Goal: Find specific page/section: Find specific page/section

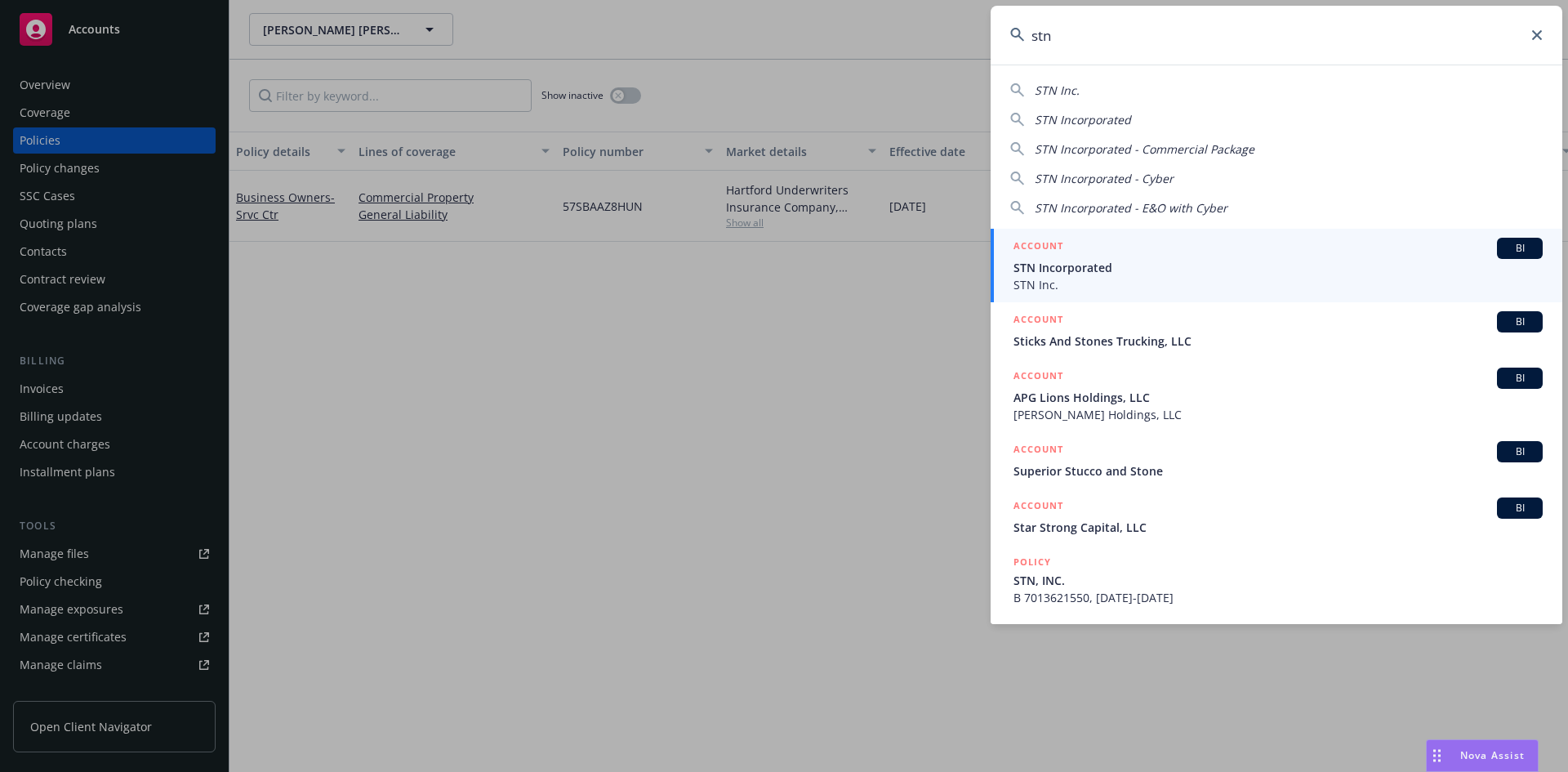
click at [1074, 88] on span "STN Inc." at bounding box center [1057, 90] width 45 height 15
type input "STN Inc."
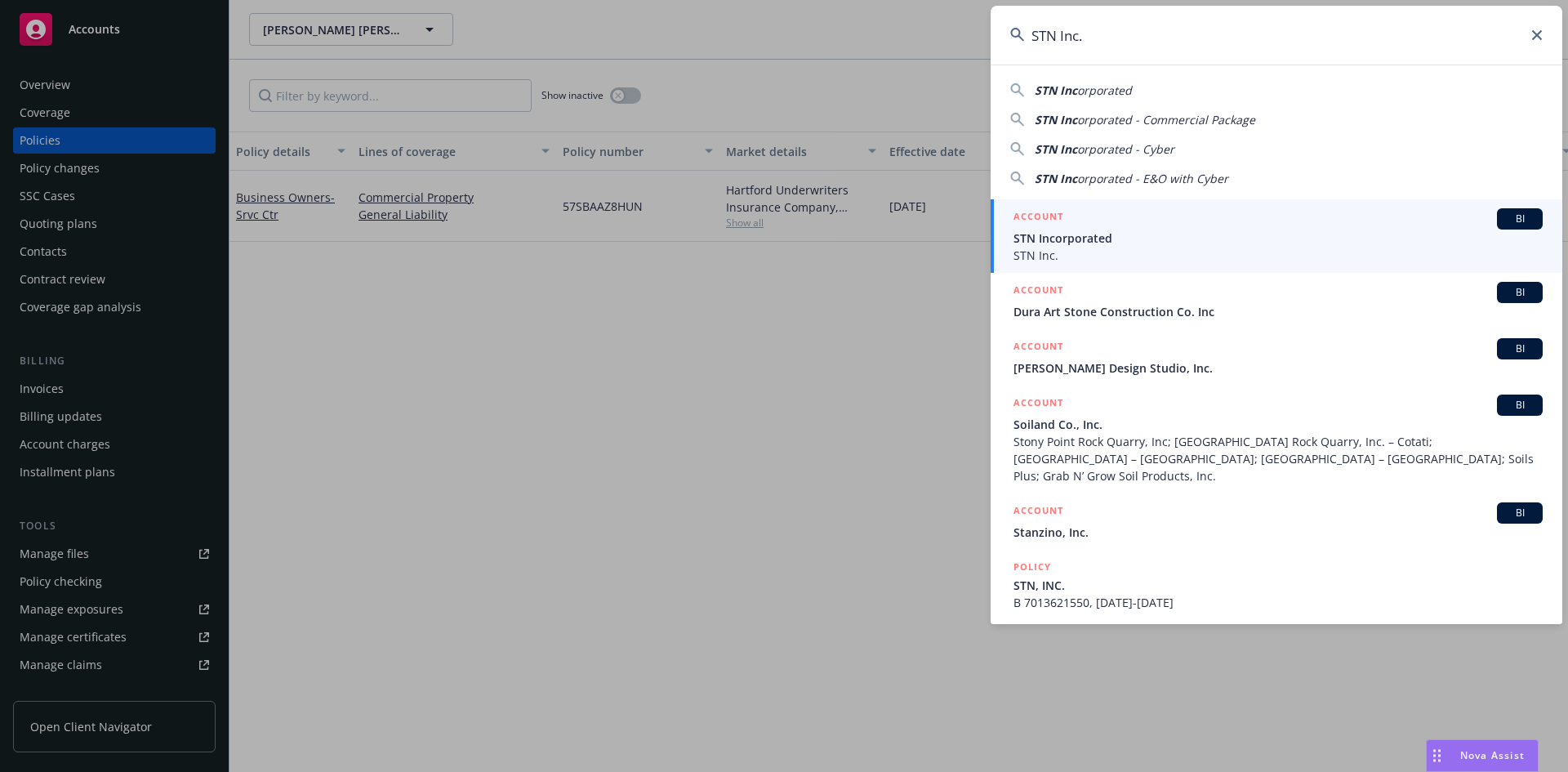
click at [1047, 214] on h5 "ACCOUNT" at bounding box center [1038, 218] width 50 height 19
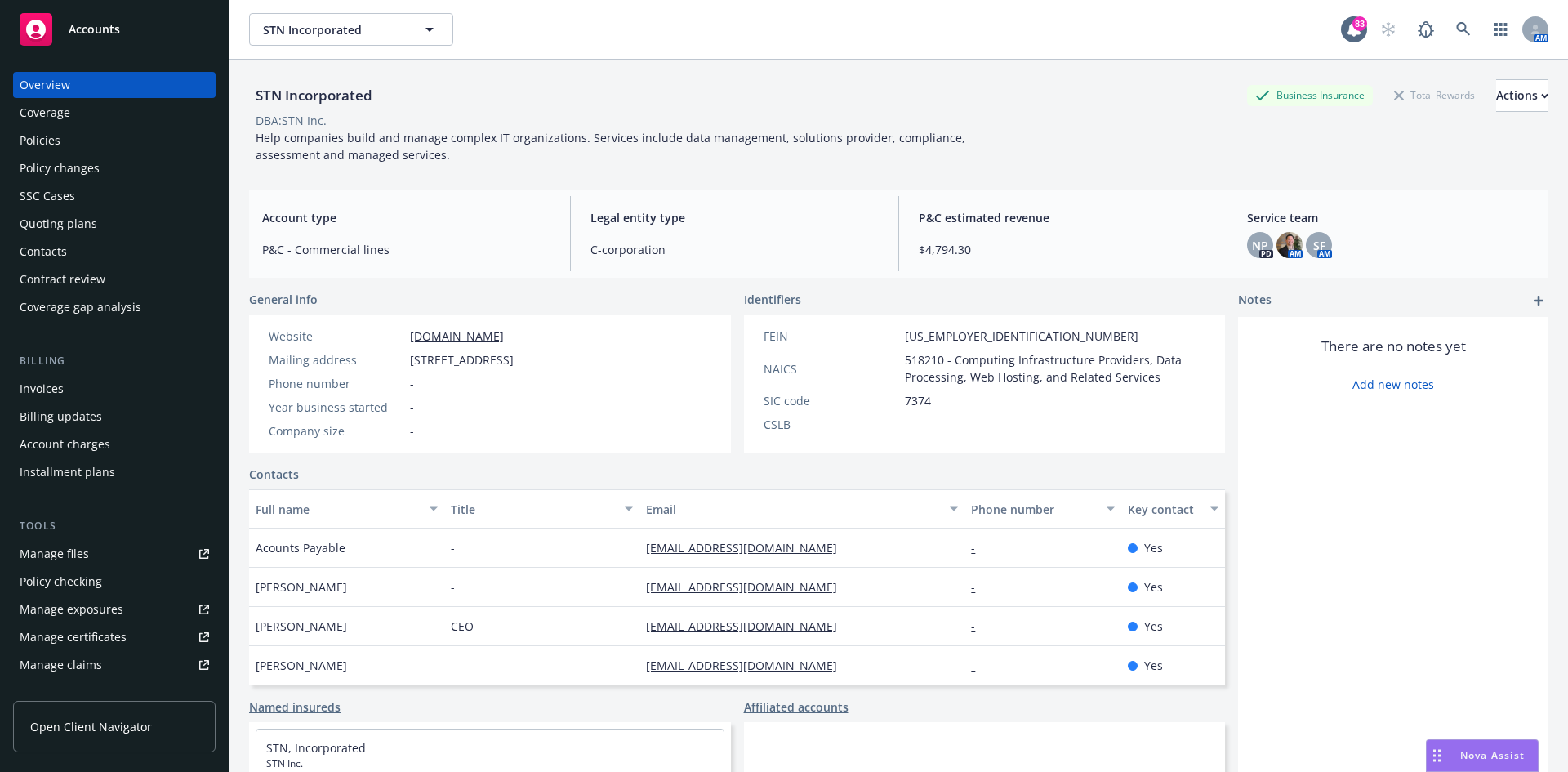
click at [75, 143] on div "Policies" at bounding box center [114, 140] width 190 height 26
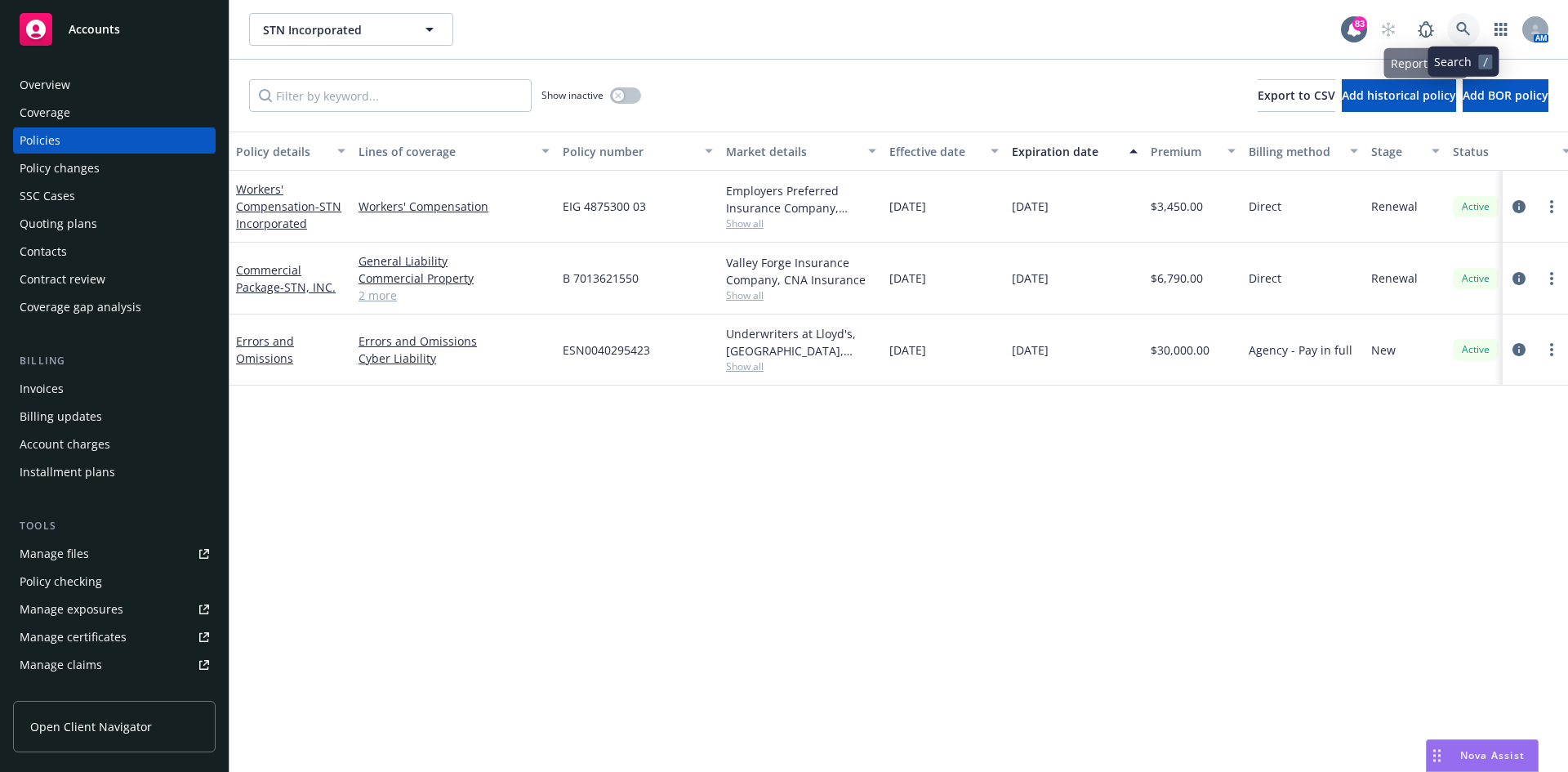
click at [1459, 23] on icon at bounding box center [1463, 29] width 14 height 14
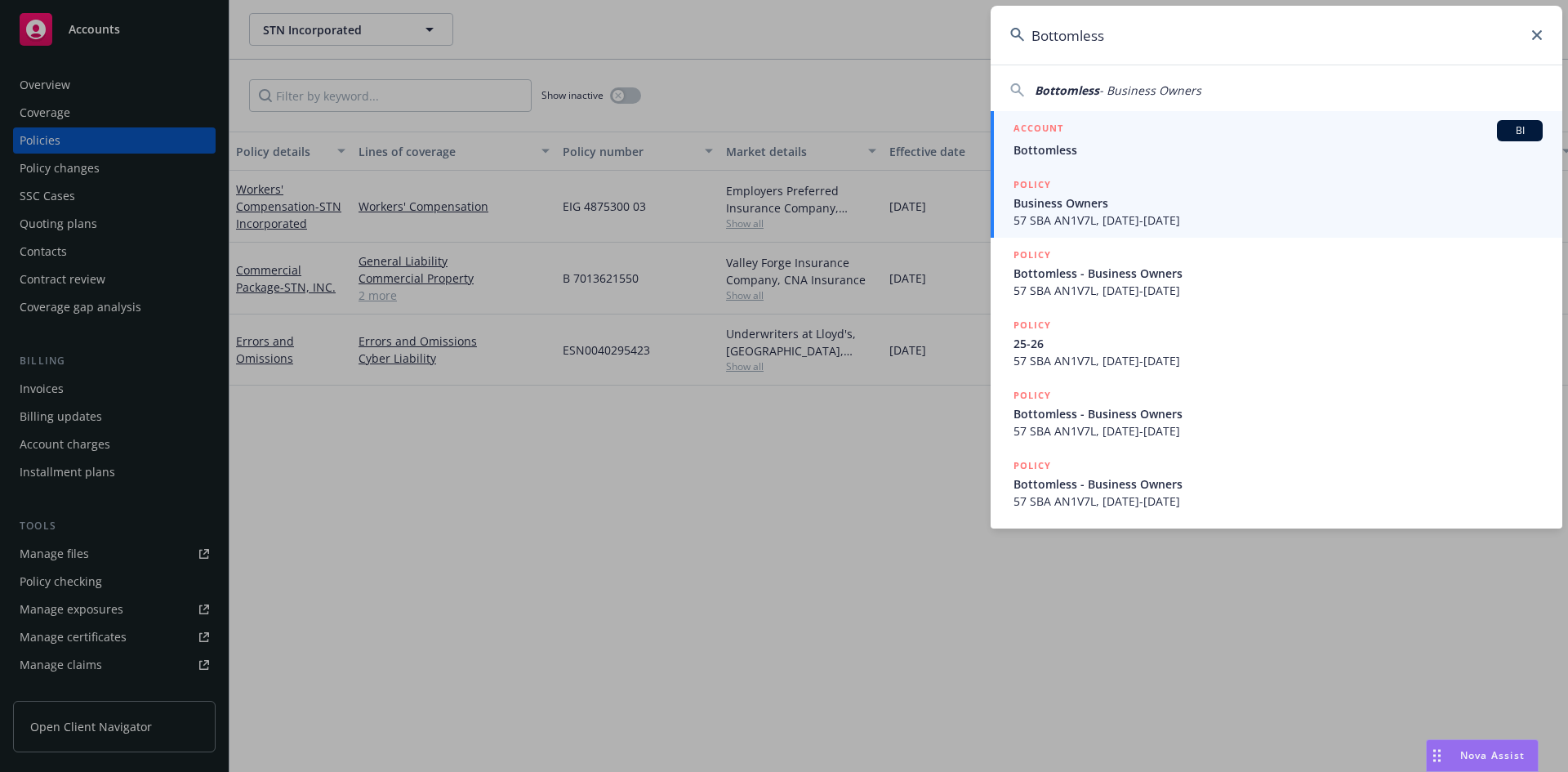
type input "Bottomless"
click at [1041, 123] on h5 "ACCOUNT" at bounding box center [1038, 129] width 50 height 19
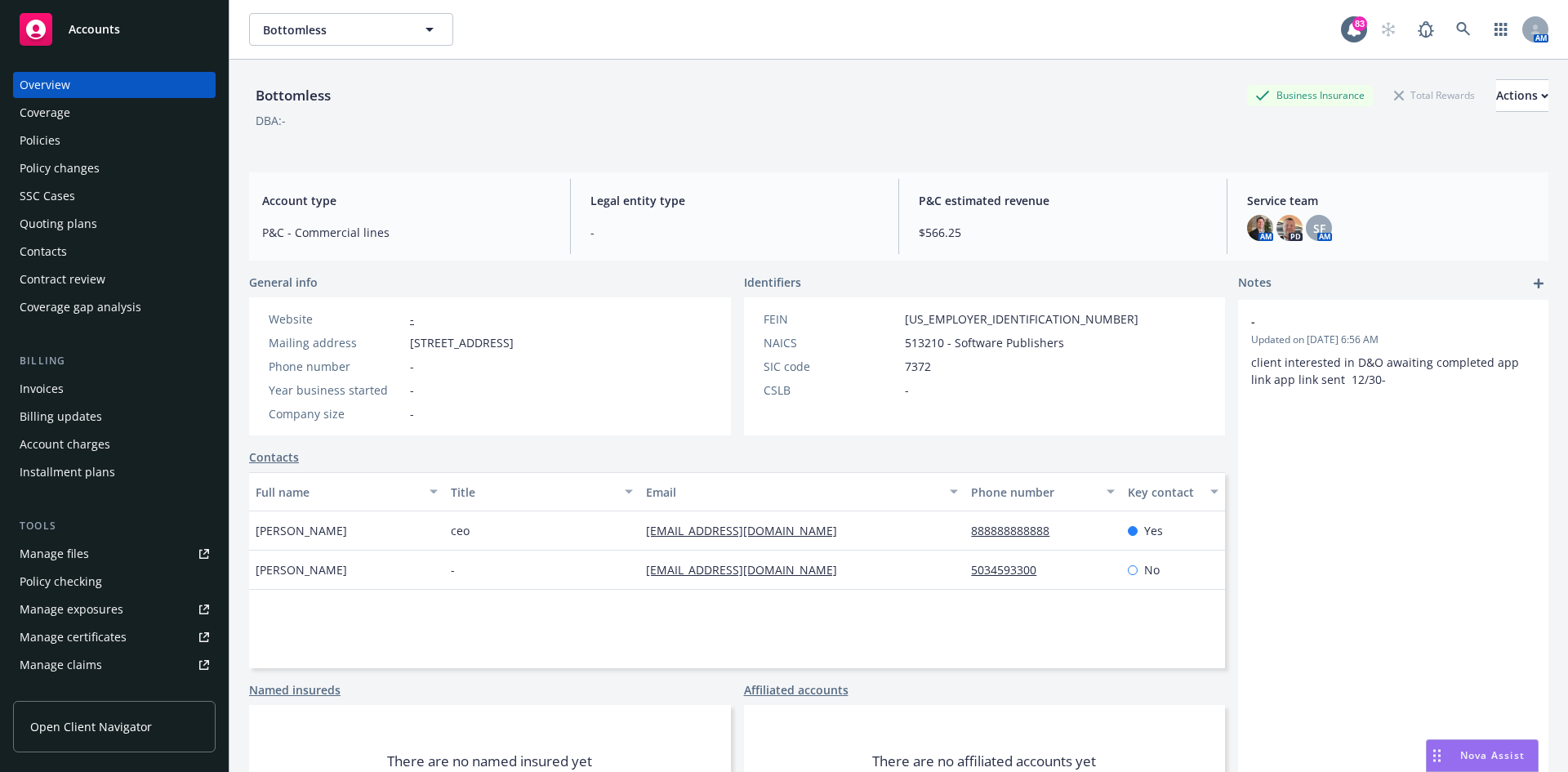
click at [116, 132] on div "Policies" at bounding box center [114, 140] width 190 height 26
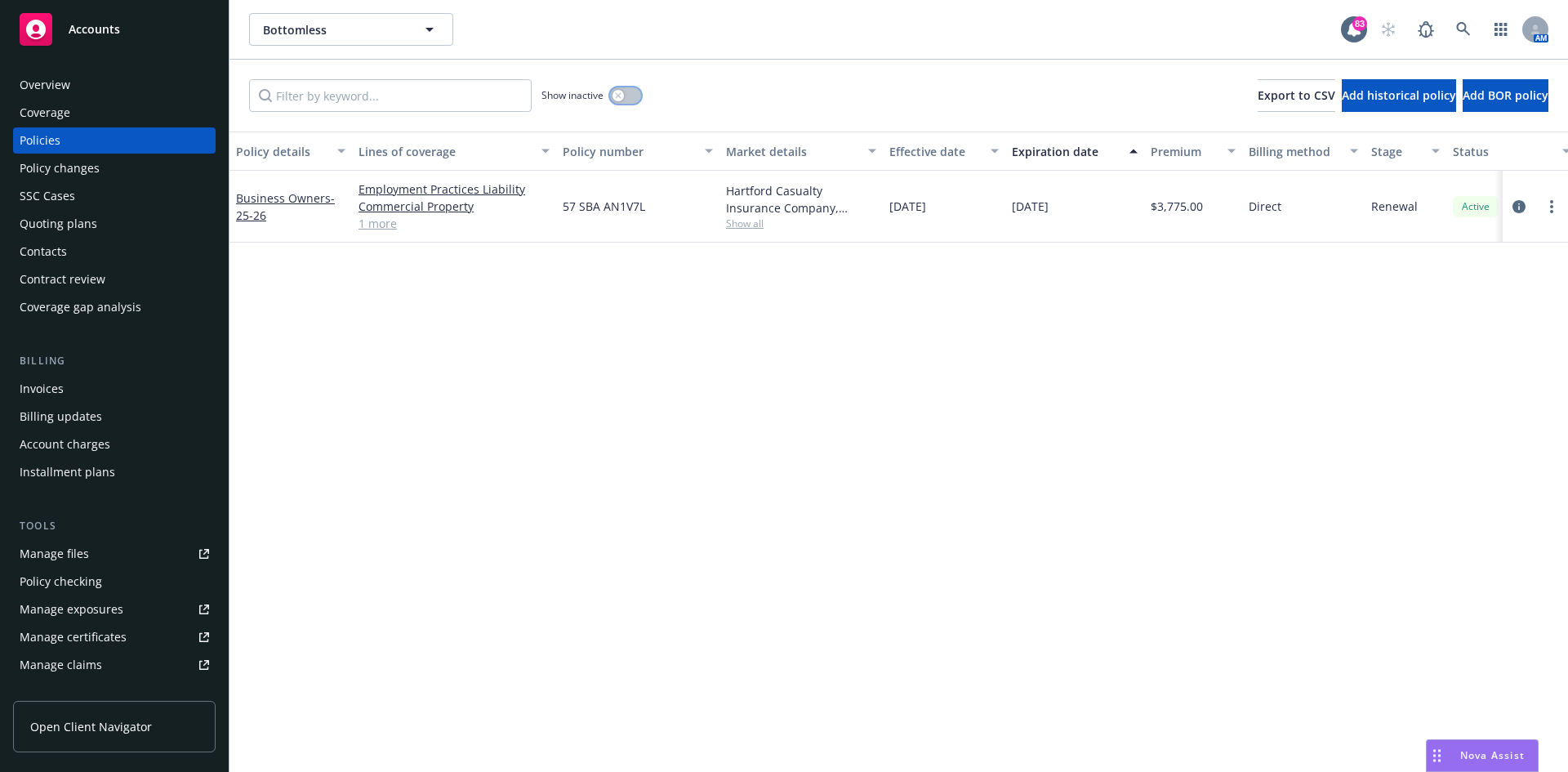
click at [617, 92] on icon "button" at bounding box center [618, 95] width 7 height 7
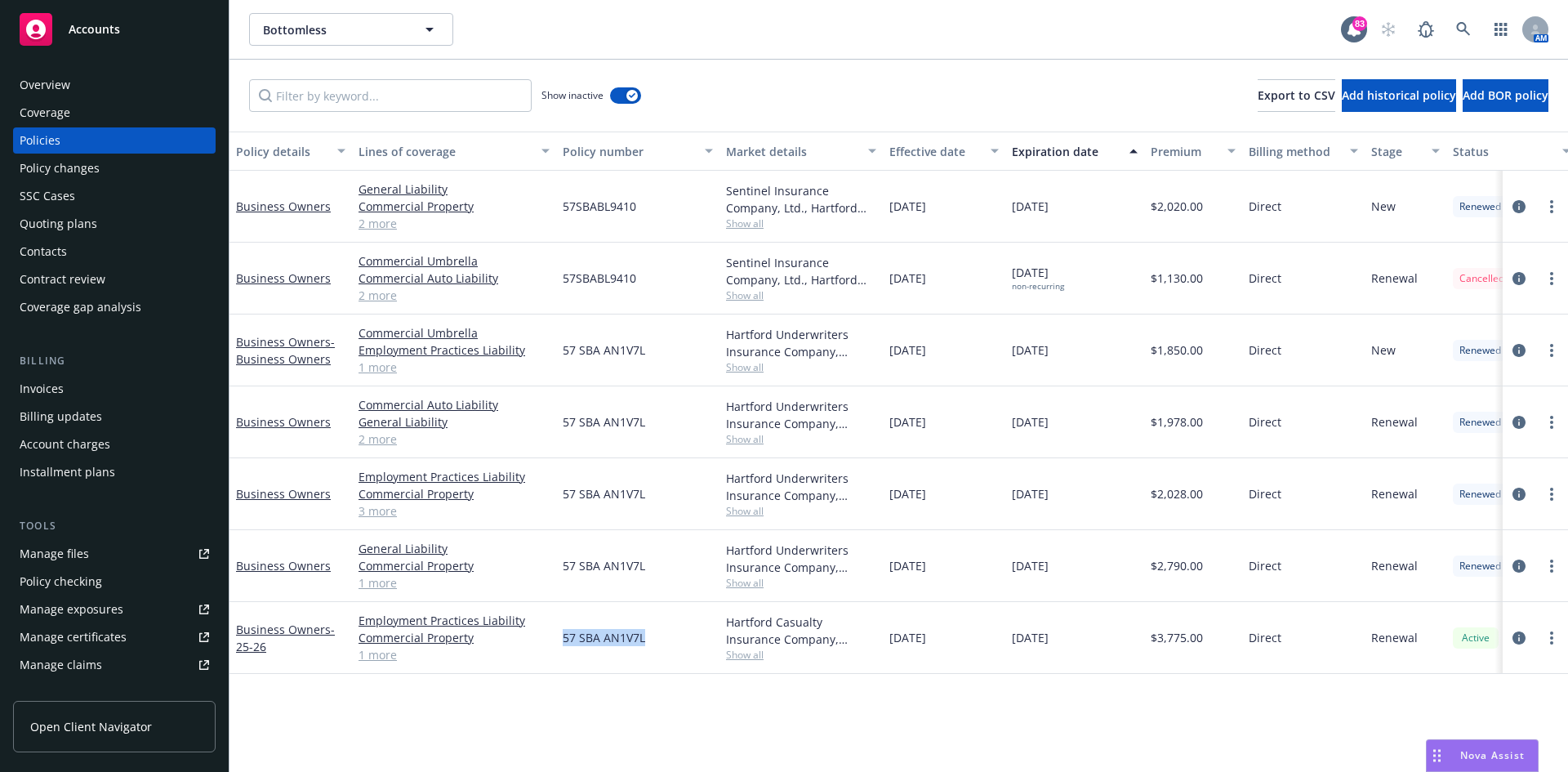
drag, startPoint x: 658, startPoint y: 641, endPoint x: 561, endPoint y: 644, distance: 97.0
click at [561, 644] on div "57 SBA AN1V7L" at bounding box center [639, 638] width 164 height 72
copy span "57 SBA AN1V7L"
